Goal: Information Seeking & Learning: Compare options

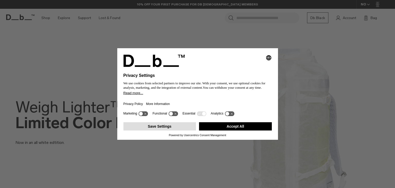
click at [173, 127] on button "Save Settings" at bounding box center [159, 126] width 73 height 8
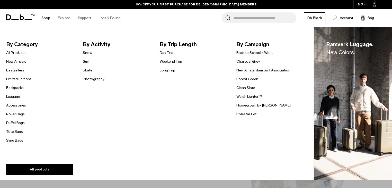
click at [17, 97] on link "Luggage" at bounding box center [13, 96] width 14 height 5
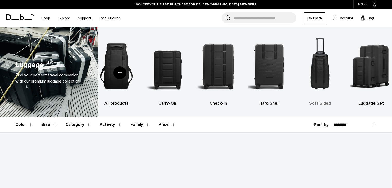
click at [319, 76] on img "5 / 6" at bounding box center [320, 66] width 42 height 63
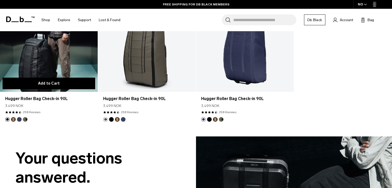
scroll to position [432, 0]
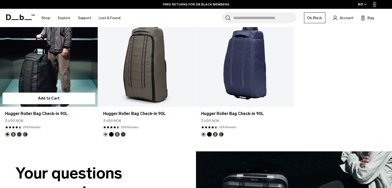
click at [15, 133] on button "Espresso" at bounding box center [13, 134] width 5 height 5
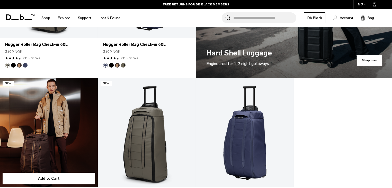
scroll to position [350, 0]
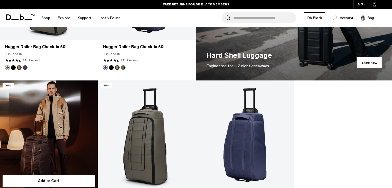
click at [42, 110] on link "Hugger Roller Bag Check-in 90L Espresso" at bounding box center [49, 134] width 98 height 109
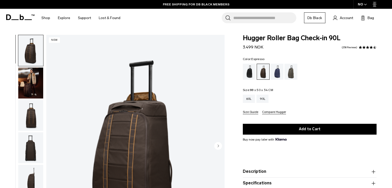
click at [231, 55] on div "Hugger Roller Bag Check-in 90L 3.499 NOK 4.7 star rating 258 Reviews Color: Esp…" at bounding box center [309, 126] width 165 height 182
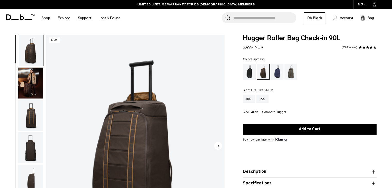
click at [231, 55] on div "Hugger Roller Bag Check-in 90L 3.499 NOK 4.7 star rating 258 Reviews Color: Esp…" at bounding box center [309, 126] width 165 height 182
click at [232, 71] on div "Hugger Roller Bag Check-in 90L 3.499 NOK 4.7 star rating 258 Reviews Color: Esp…" at bounding box center [309, 126] width 165 height 182
click at [229, 66] on div "Hugger Roller Bag Check-in 90L 3.499 NOK 4.7 star rating 258 Reviews Color: Esp…" at bounding box center [309, 126] width 165 height 182
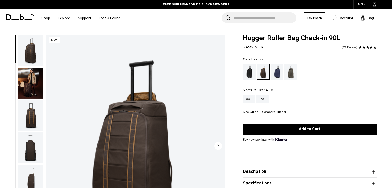
click at [36, 112] on img "button" at bounding box center [30, 115] width 25 height 31
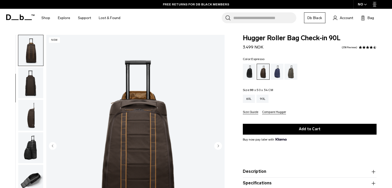
click at [29, 121] on img "button" at bounding box center [30, 115] width 25 height 31
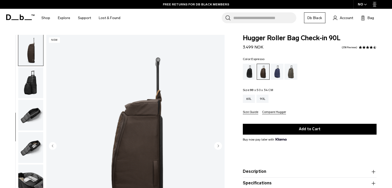
click at [34, 112] on img "button" at bounding box center [30, 115] width 25 height 31
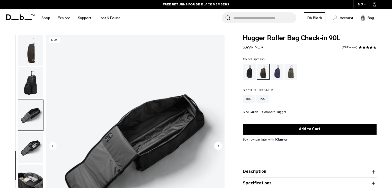
scroll to position [133, 0]
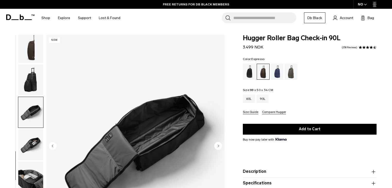
click at [33, 83] on img "button" at bounding box center [30, 79] width 25 height 31
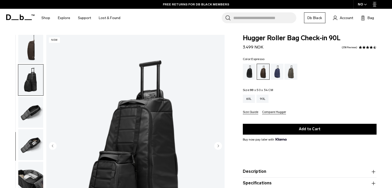
click at [29, 55] on img "button" at bounding box center [30, 47] width 25 height 31
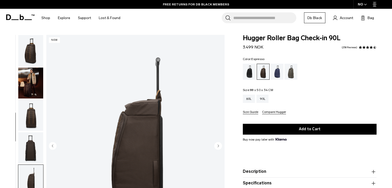
scroll to position [0, 0]
click at [233, 75] on div "Hugger Roller Bag Check-in 90L 3.499 NOK 4.7 star rating 258 Reviews Color: Esp…" at bounding box center [309, 126] width 165 height 182
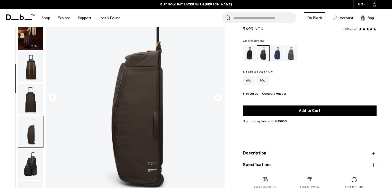
scroll to position [21, 0]
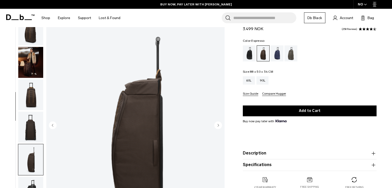
click at [35, 99] on img "button" at bounding box center [30, 94] width 25 height 31
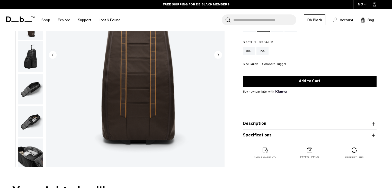
scroll to position [0, 0]
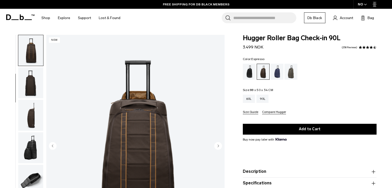
click at [31, 83] on img "button" at bounding box center [30, 82] width 25 height 31
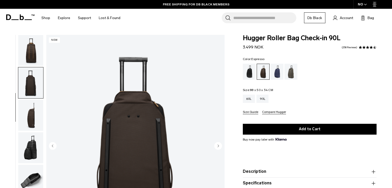
scroll to position [97, 0]
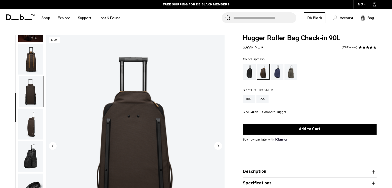
click at [34, 59] on img "button" at bounding box center [30, 59] width 25 height 31
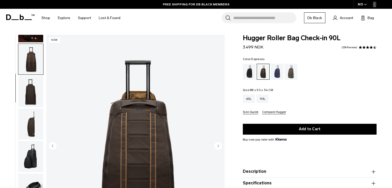
scroll to position [65, 0]
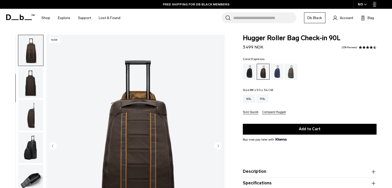
click at [218, 145] on icon "Next slide" at bounding box center [218, 145] width 1 height 2
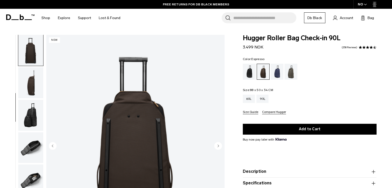
click at [218, 145] on icon "Next slide" at bounding box center [218, 145] width 1 height 2
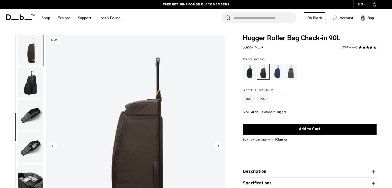
click at [218, 145] on icon "Next slide" at bounding box center [218, 145] width 1 height 2
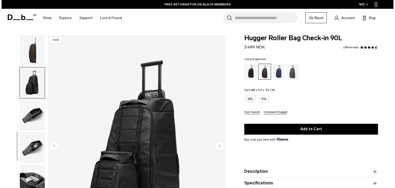
scroll to position [133, 0]
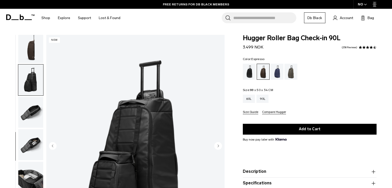
click at [218, 145] on icon "Next slide" at bounding box center [218, 145] width 1 height 2
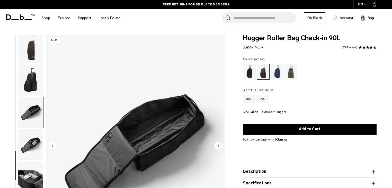
click at [218, 145] on icon "Next slide" at bounding box center [218, 145] width 1 height 2
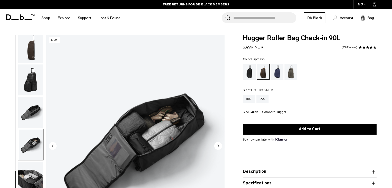
click at [218, 145] on icon "Next slide" at bounding box center [218, 145] width 1 height 2
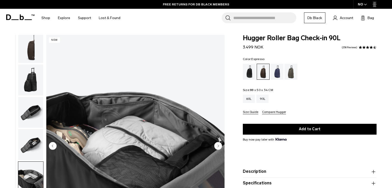
click at [218, 145] on icon "Next slide" at bounding box center [218, 145] width 1 height 2
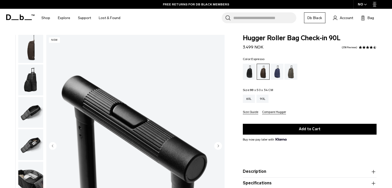
click at [218, 145] on icon "Next slide" at bounding box center [218, 145] width 1 height 2
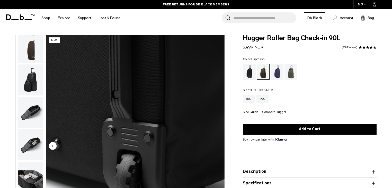
click at [218, 145] on img "11 / 11" at bounding box center [135, 146] width 178 height 223
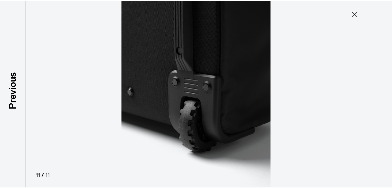
scroll to position [130, 0]
click at [357, 17] on icon at bounding box center [357, 14] width 8 height 8
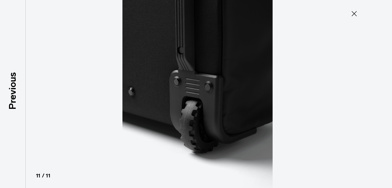
scroll to position [133, 0]
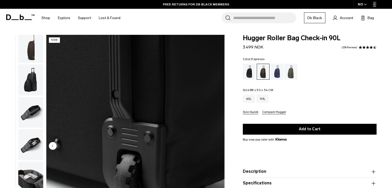
click at [32, 51] on img "button" at bounding box center [30, 47] width 25 height 31
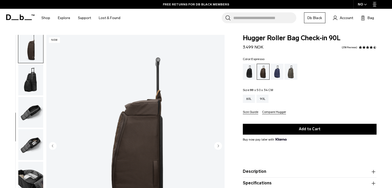
scroll to position [130, 0]
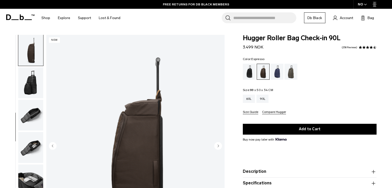
click at [230, 92] on div "Hugger Roller Bag Check-in 90L 3.499 NOK 4.7 star rating 258 Reviews Color: Esp…" at bounding box center [309, 126] width 165 height 182
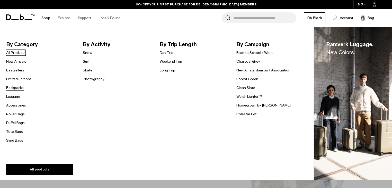
click at [18, 86] on link "Backpacks" at bounding box center [14, 87] width 17 height 5
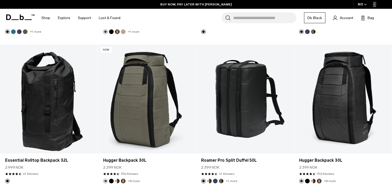
scroll to position [679, 0]
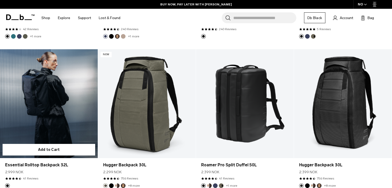
click at [48, 108] on link "Essential Rolltop Backpack 32L" at bounding box center [49, 103] width 98 height 109
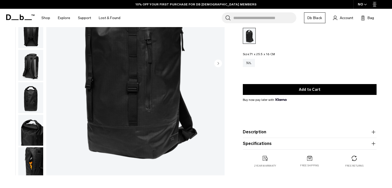
click at [35, 91] on img "button" at bounding box center [30, 97] width 25 height 31
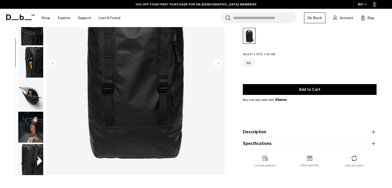
click at [34, 126] on img "button" at bounding box center [30, 126] width 25 height 31
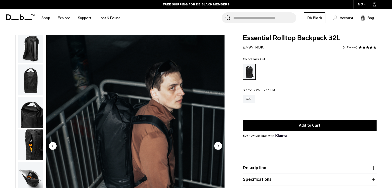
click at [38, 81] on img "button" at bounding box center [30, 79] width 25 height 31
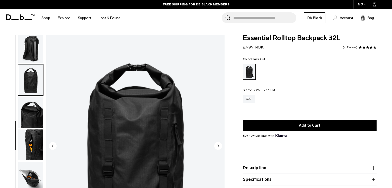
click at [30, 46] on img "button" at bounding box center [30, 47] width 25 height 31
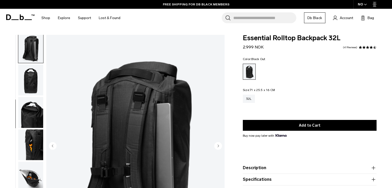
scroll to position [97, 0]
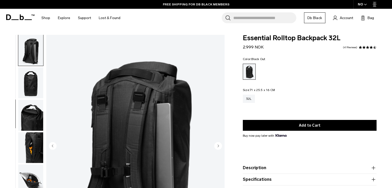
click at [39, 80] on img "button" at bounding box center [30, 82] width 25 height 31
